Goal: Check status

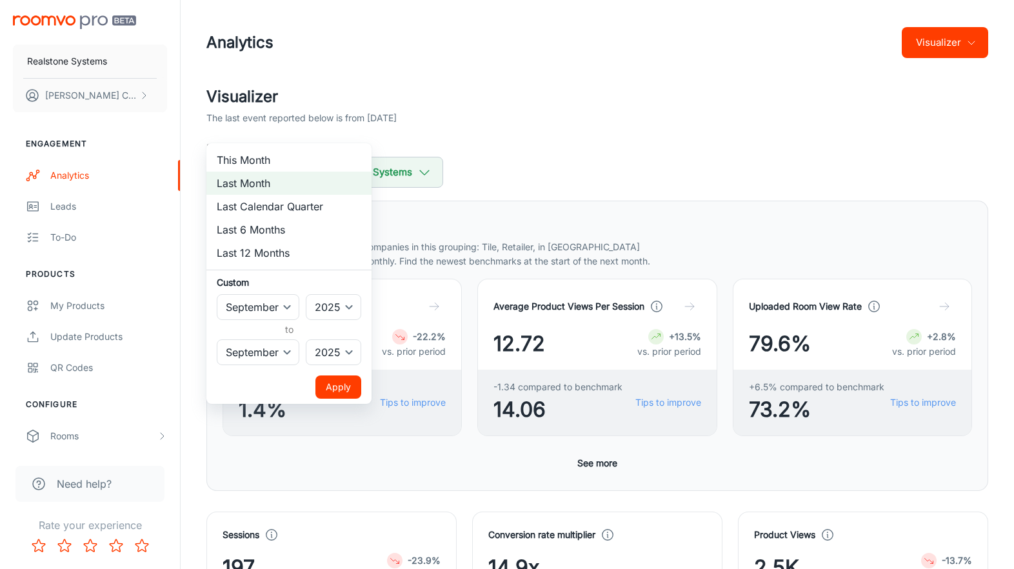
select select "8"
select select "2025"
select select "8"
select select "2025"
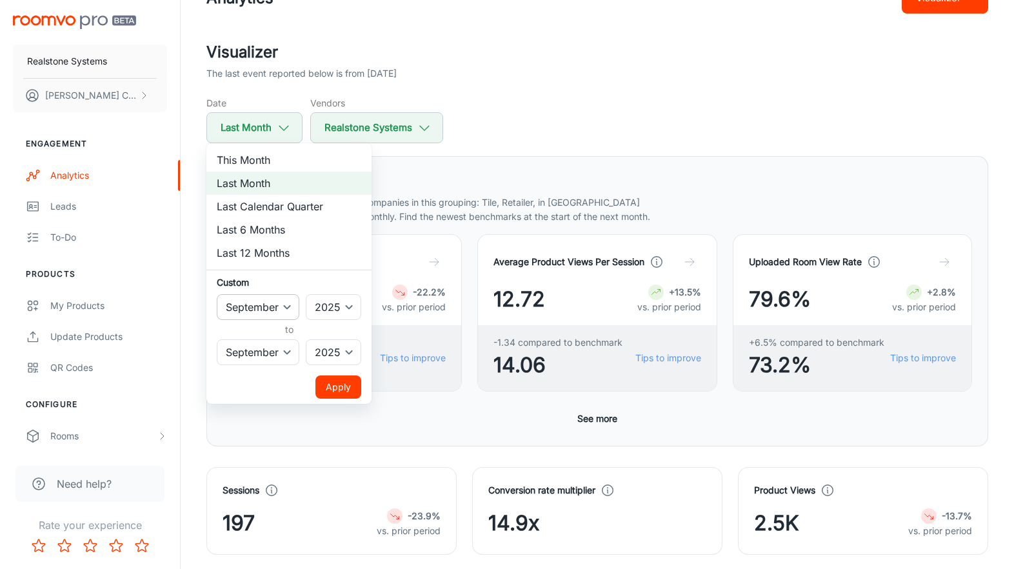
click at [289, 299] on select "January February March April May June July August September October November De…" at bounding box center [258, 307] width 83 height 26
select select "9"
click at [217, 294] on select "January February March April May June July August September October November De…" at bounding box center [258, 307] width 83 height 26
click at [286, 348] on select "January February March April May June July August September October November De…" at bounding box center [258, 352] width 83 height 26
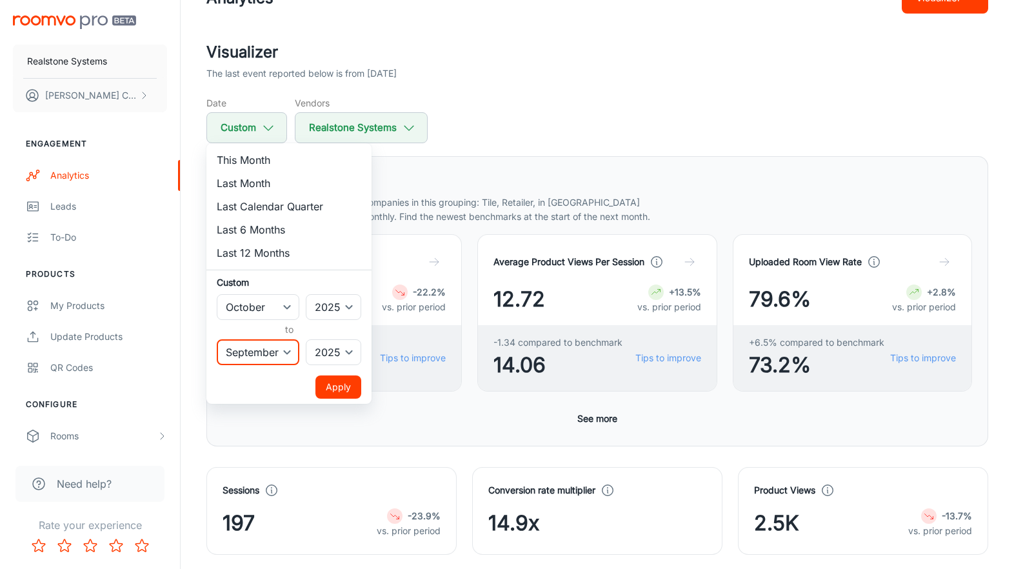
select select "9"
click at [217, 339] on select "January February March April May June July August September October November De…" at bounding box center [258, 352] width 83 height 26
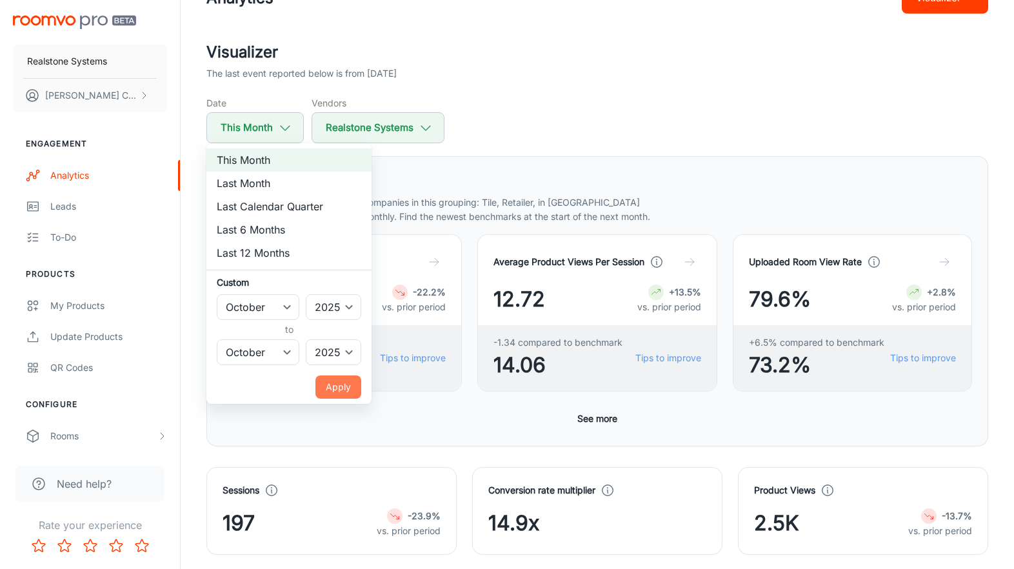
click at [342, 380] on button "Apply" at bounding box center [338, 386] width 46 height 23
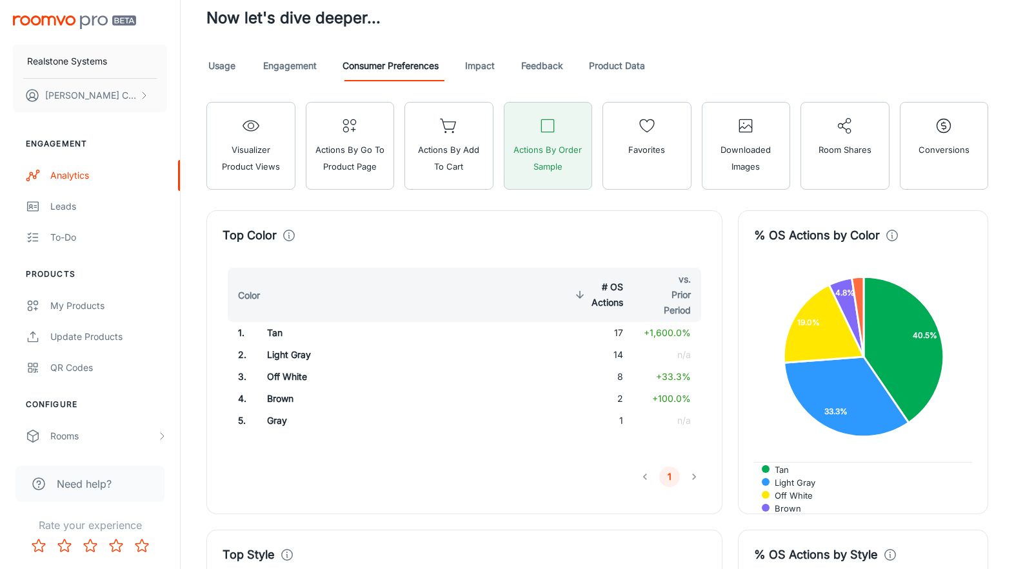
scroll to position [739, 0]
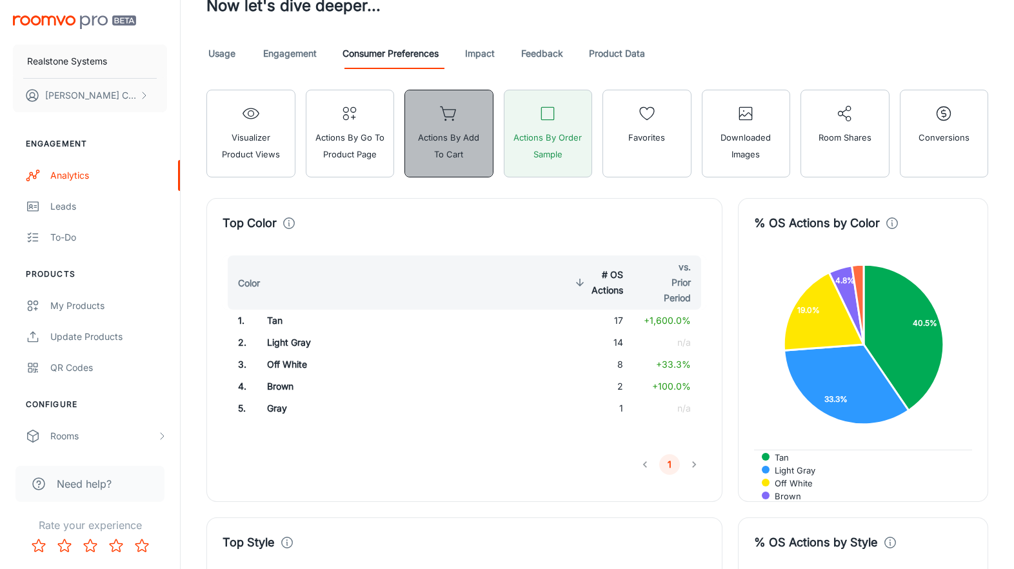
click at [458, 125] on button "Actions by Add to Cart" at bounding box center [448, 134] width 89 height 88
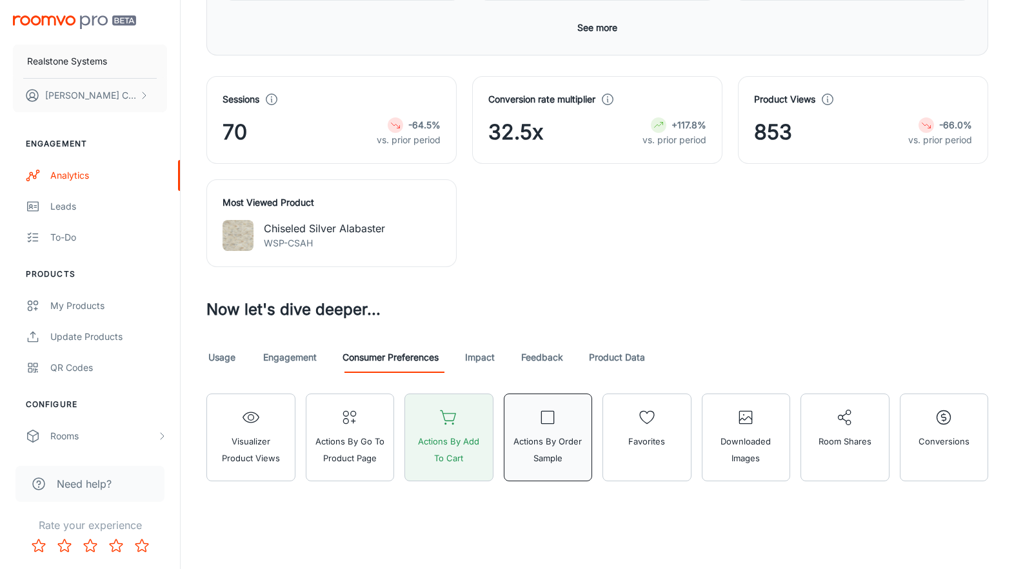
click at [576, 437] on span "Actions by Order Sample" at bounding box center [548, 450] width 72 height 34
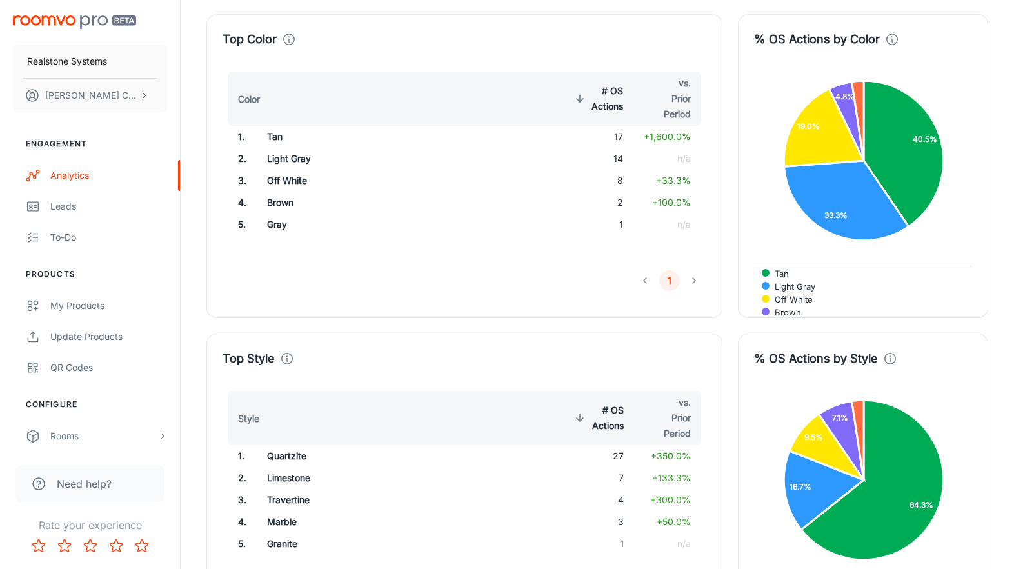
scroll to position [924, 0]
